Goal: Navigation & Orientation: Find specific page/section

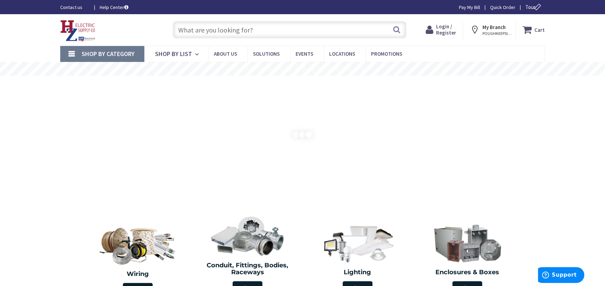
click at [447, 33] on span "Login / Register" at bounding box center [446, 29] width 20 height 13
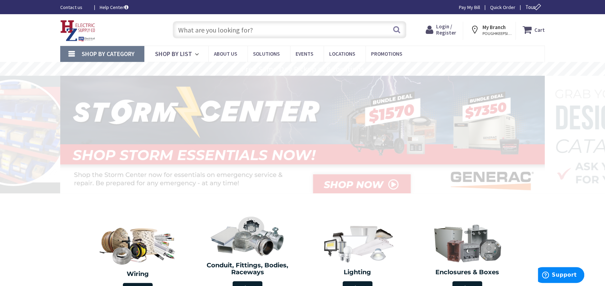
click at [447, 33] on span "Login / Register" at bounding box center [446, 29] width 20 height 13
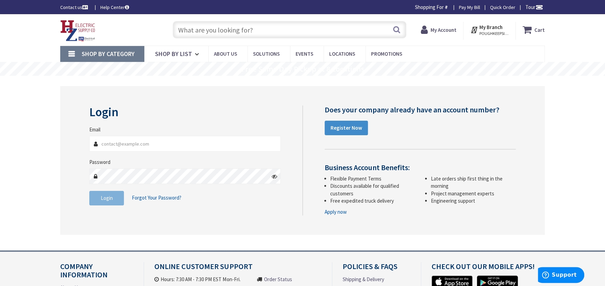
type input "[PERSON_NAME][EMAIL_ADDRESS][DOMAIN_NAME]"
click at [185, 27] on input "text" at bounding box center [290, 29] width 234 height 17
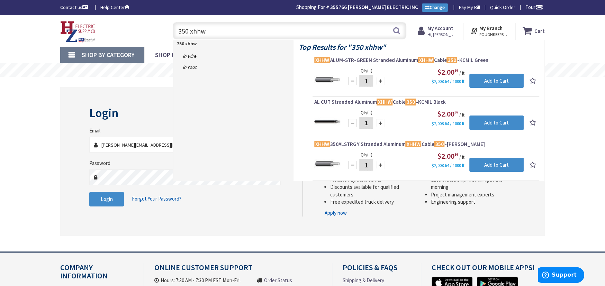
click at [188, 28] on input "350 xhhw" at bounding box center [290, 30] width 234 height 17
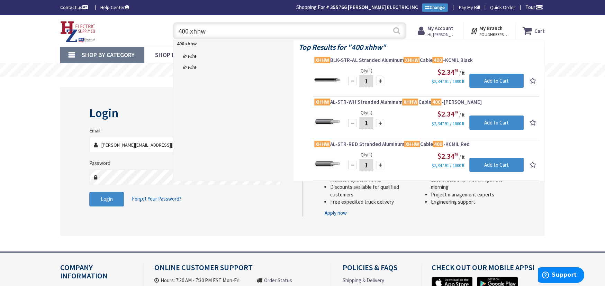
type input "400 xhhw"
click at [395, 31] on button "Search" at bounding box center [396, 31] width 9 height 16
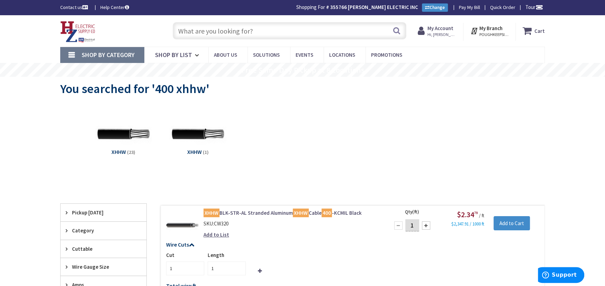
click at [182, 31] on input "text" at bounding box center [290, 30] width 234 height 17
click at [182, 29] on input "text" at bounding box center [290, 30] width 234 height 17
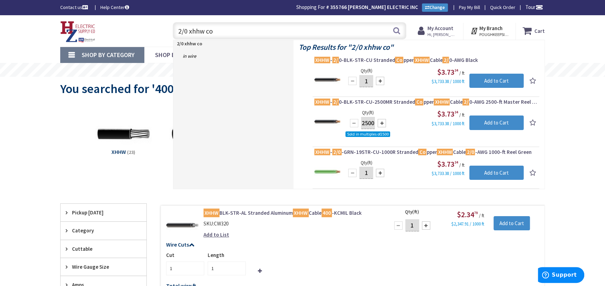
click at [232, 32] on input "2/0 xhhw co" at bounding box center [290, 30] width 234 height 17
type input "2"
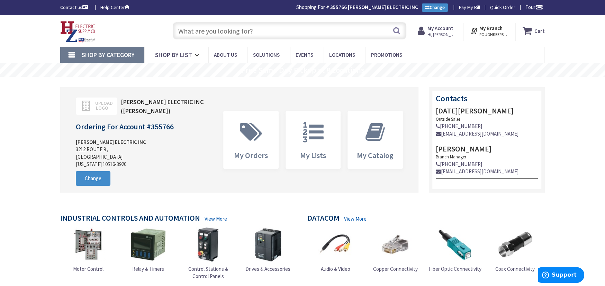
click at [98, 49] on link "Shop By Category" at bounding box center [102, 55] width 84 height 16
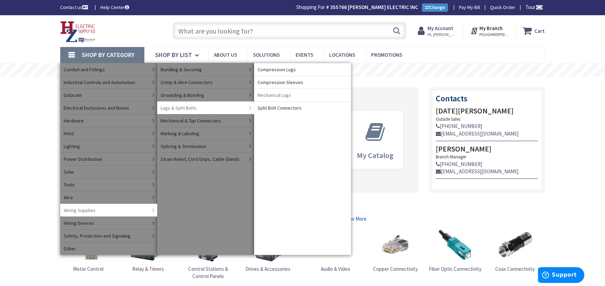
click at [263, 96] on span "Mechanical Lugs" at bounding box center [275, 95] width 34 height 7
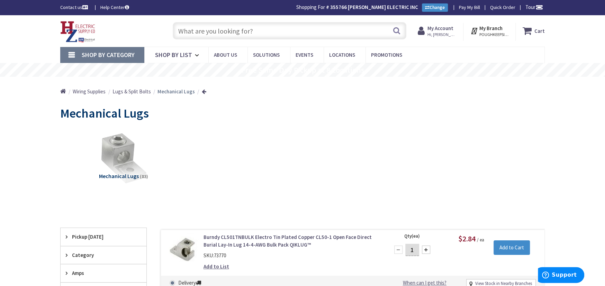
click at [115, 55] on span "Shop By Category" at bounding box center [108, 55] width 53 height 8
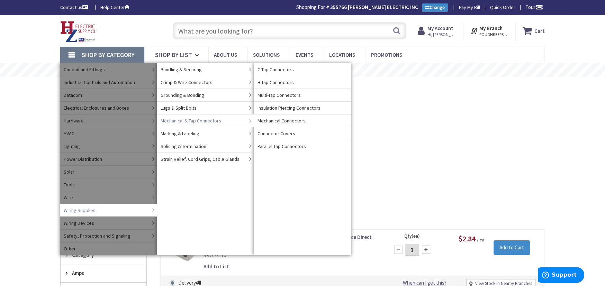
click at [182, 120] on span "Mechanical & Tap Connectors" at bounding box center [191, 120] width 61 height 7
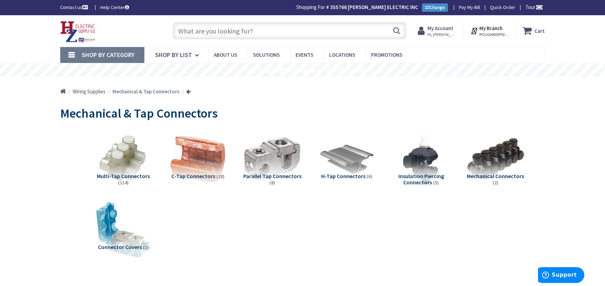
click at [133, 169] on img at bounding box center [123, 158] width 63 height 63
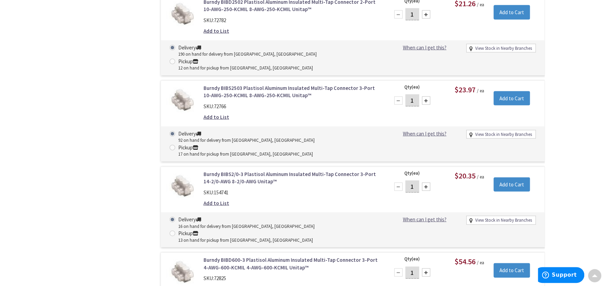
scroll to position [1175, 0]
